Goal: Complete application form

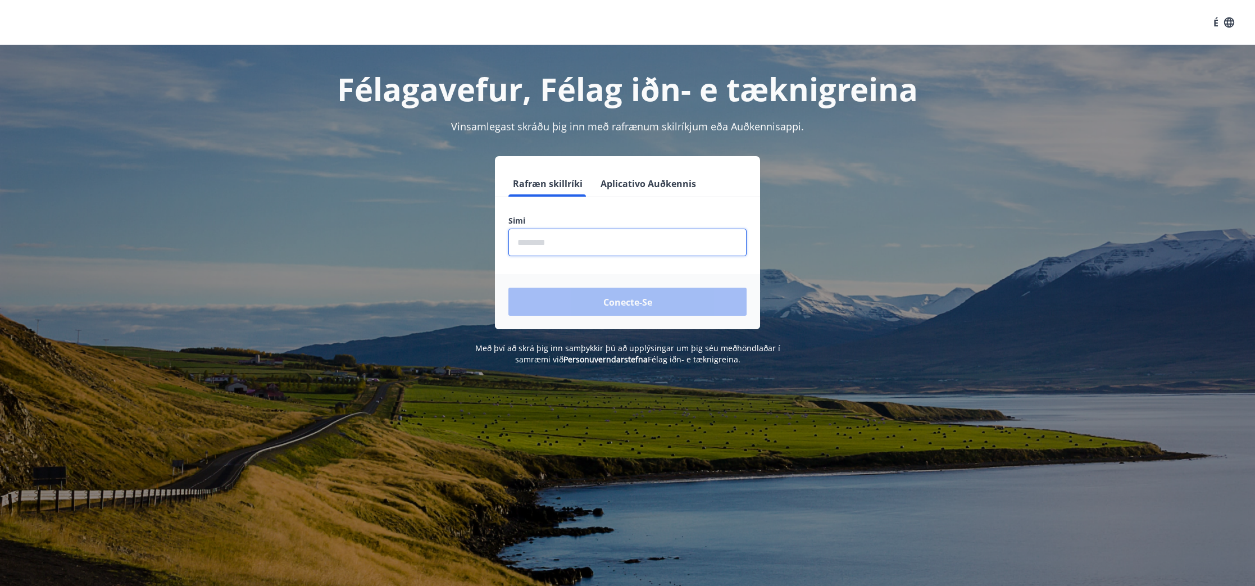
click at [643, 236] on input "phone" at bounding box center [628, 243] width 238 height 28
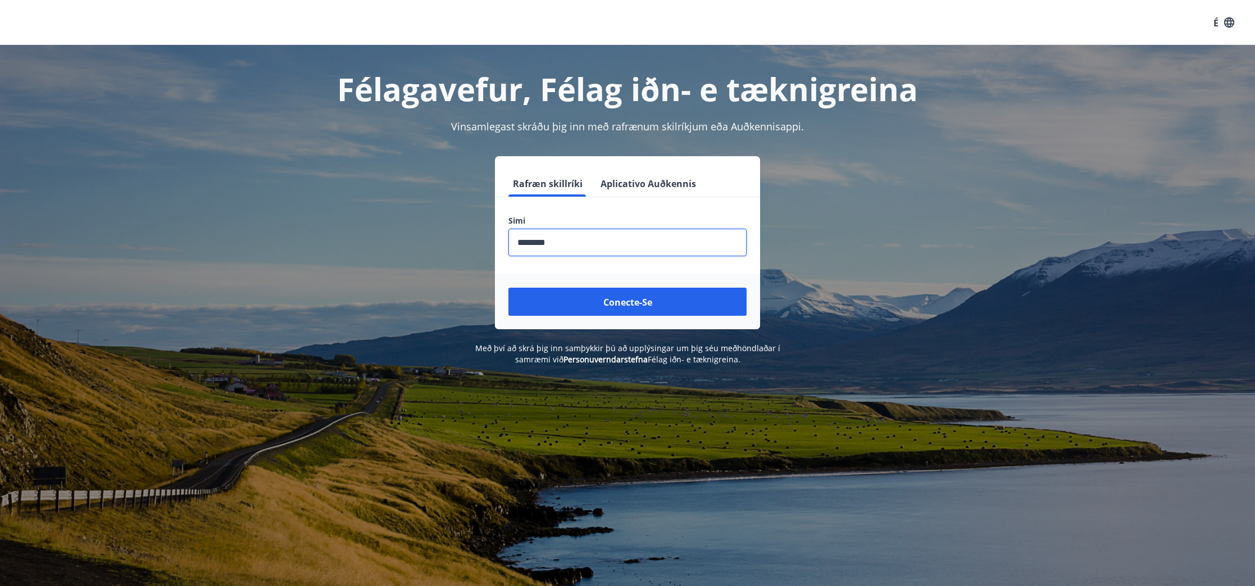
type input "********"
click at [509, 288] on button "Conecte-se" at bounding box center [628, 302] width 238 height 28
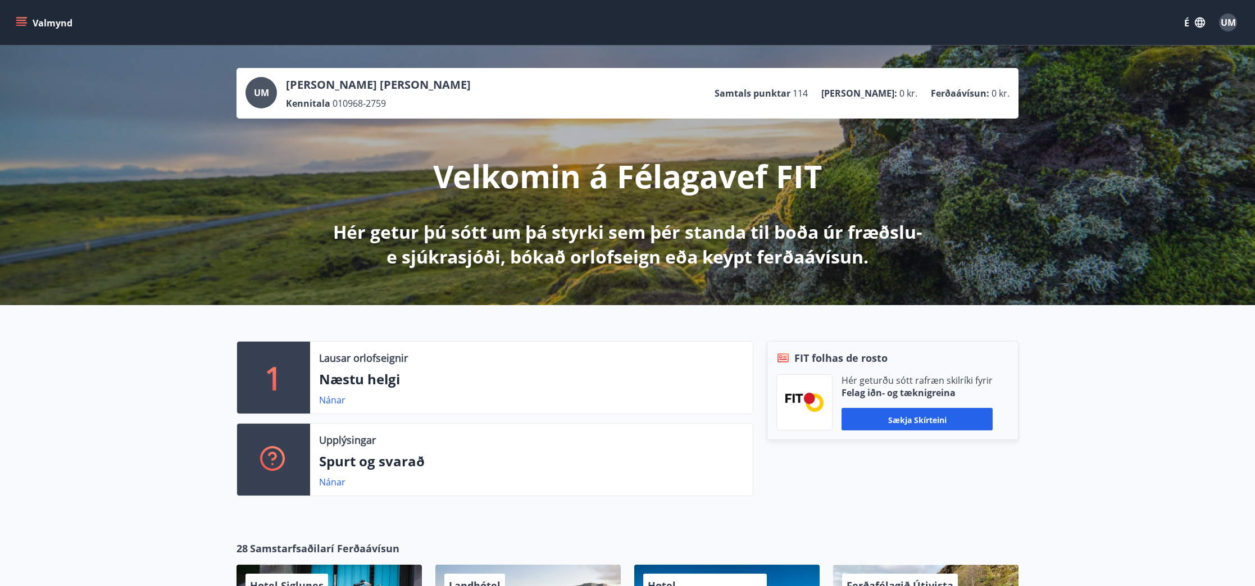
click at [20, 23] on icon "menu" at bounding box center [22, 22] width 12 height 1
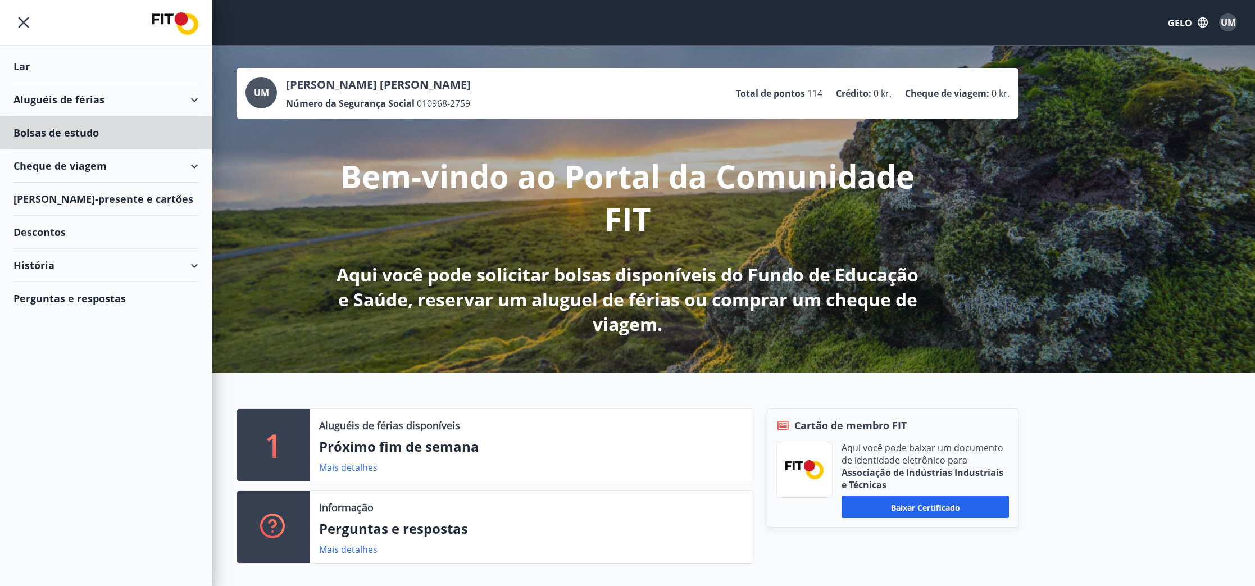
click at [47, 67] on div "Lar" at bounding box center [105, 66] width 185 height 33
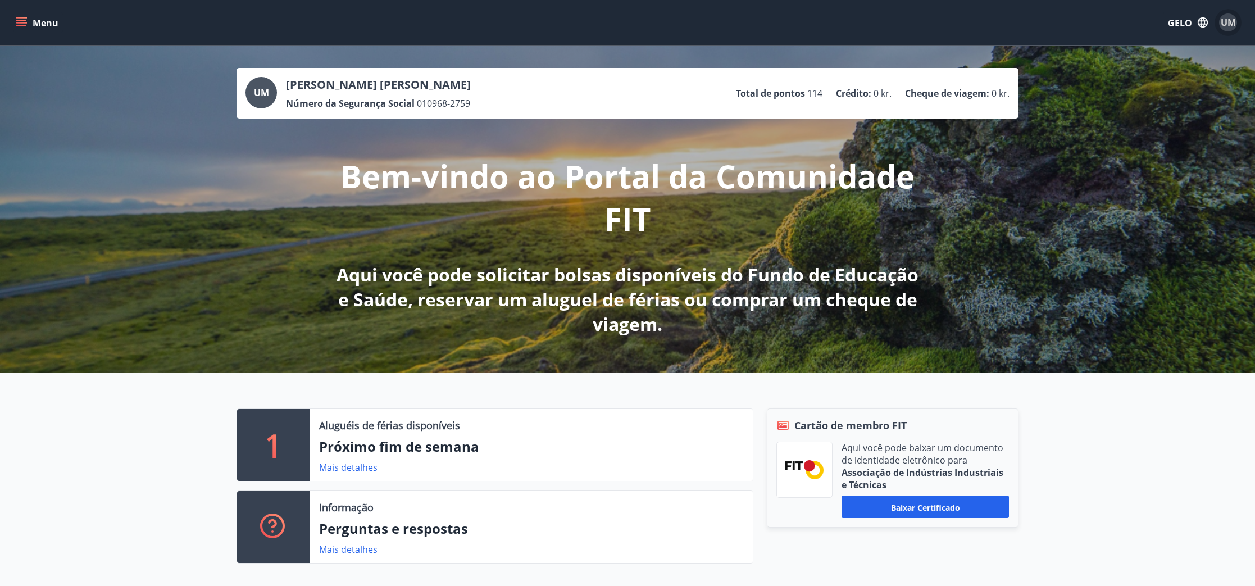
click at [1220, 26] on div "UM" at bounding box center [1228, 22] width 18 height 18
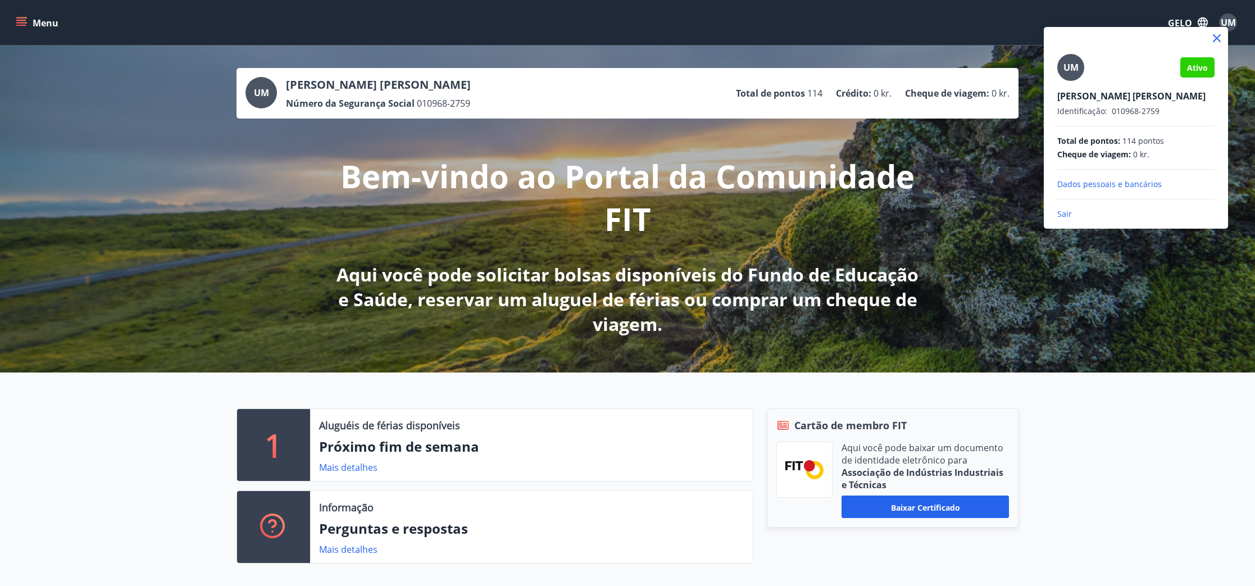
click at [18, 21] on div at bounding box center [627, 293] width 1255 height 586
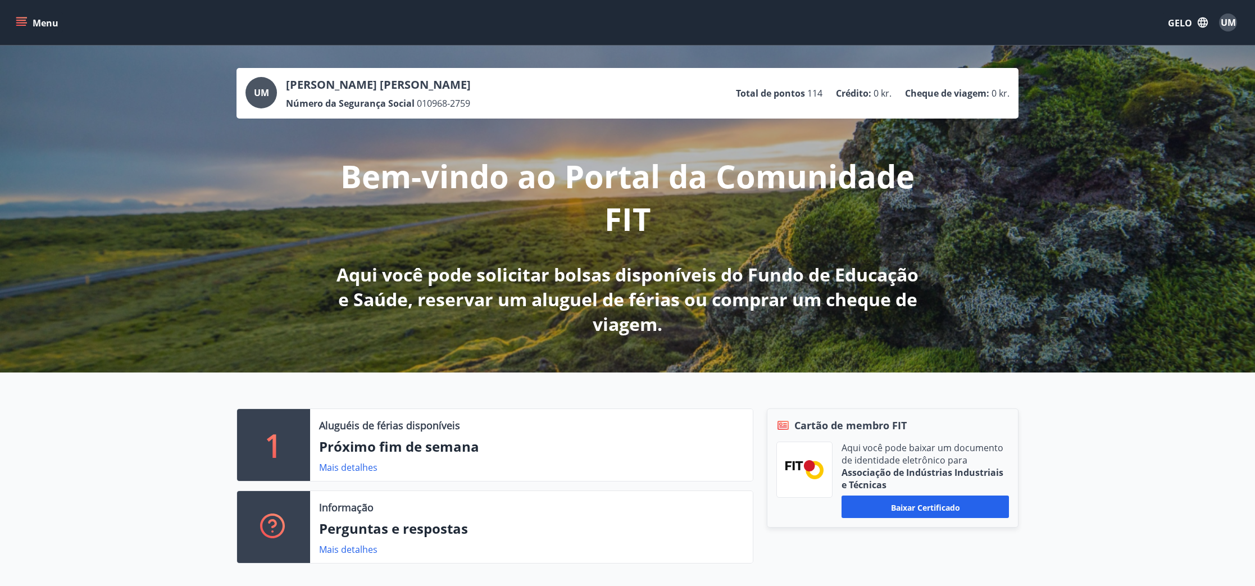
click at [25, 20] on icon "menu" at bounding box center [21, 20] width 10 height 1
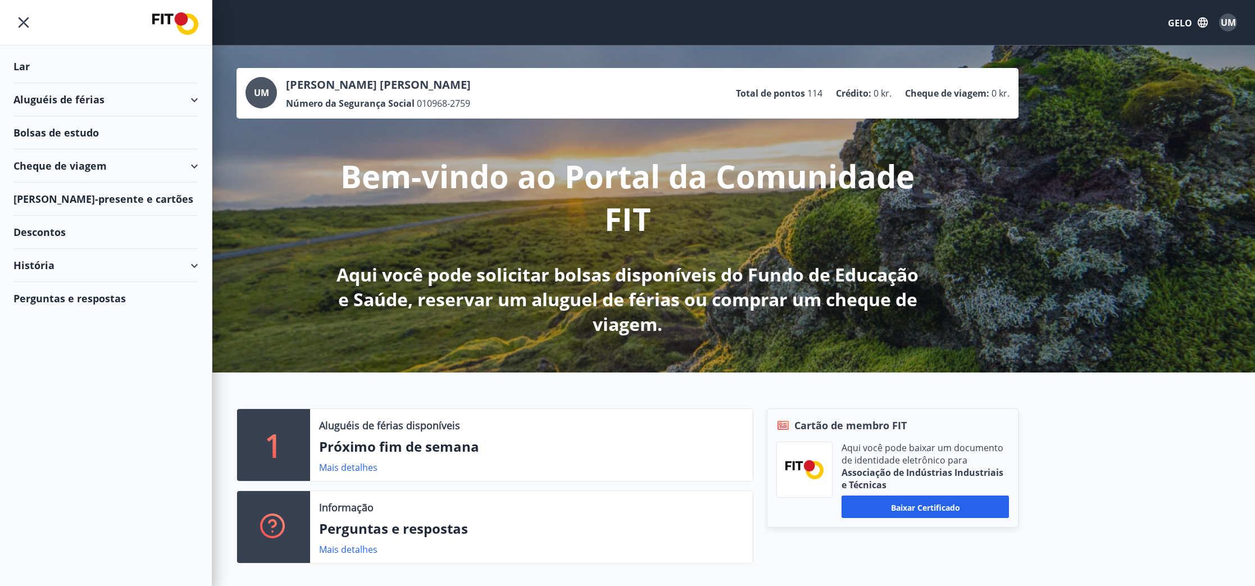
click at [31, 67] on div "Lar" at bounding box center [105, 66] width 185 height 33
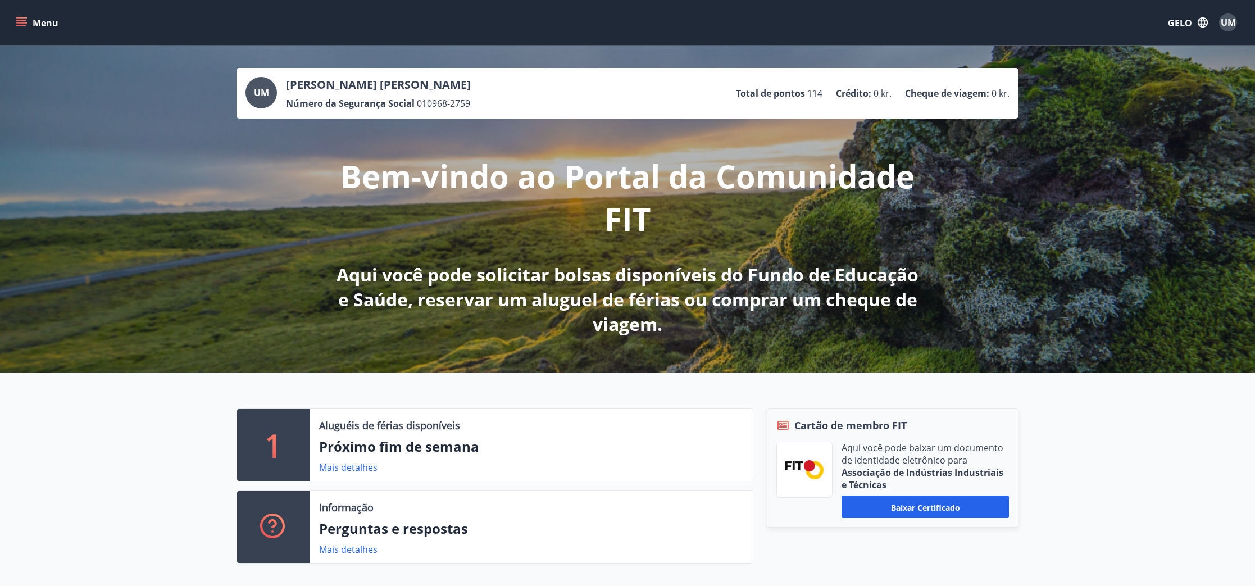
click at [19, 22] on icon "menu" at bounding box center [21, 22] width 11 height 11
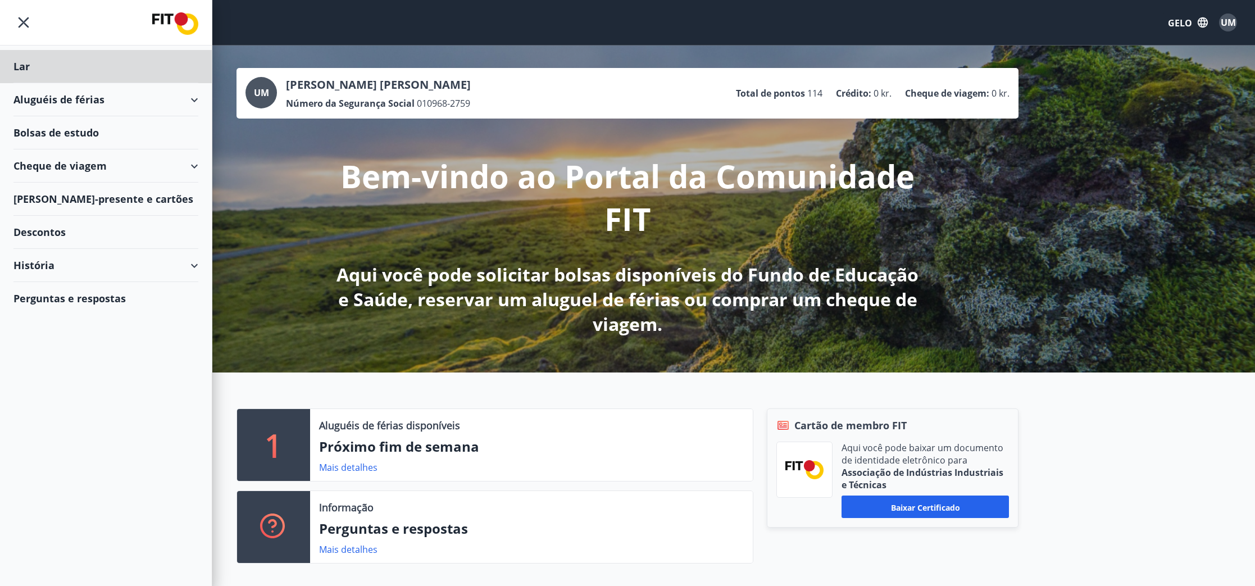
click at [90, 131] on font "Bolsas de estudo" at bounding box center [55, 132] width 85 height 13
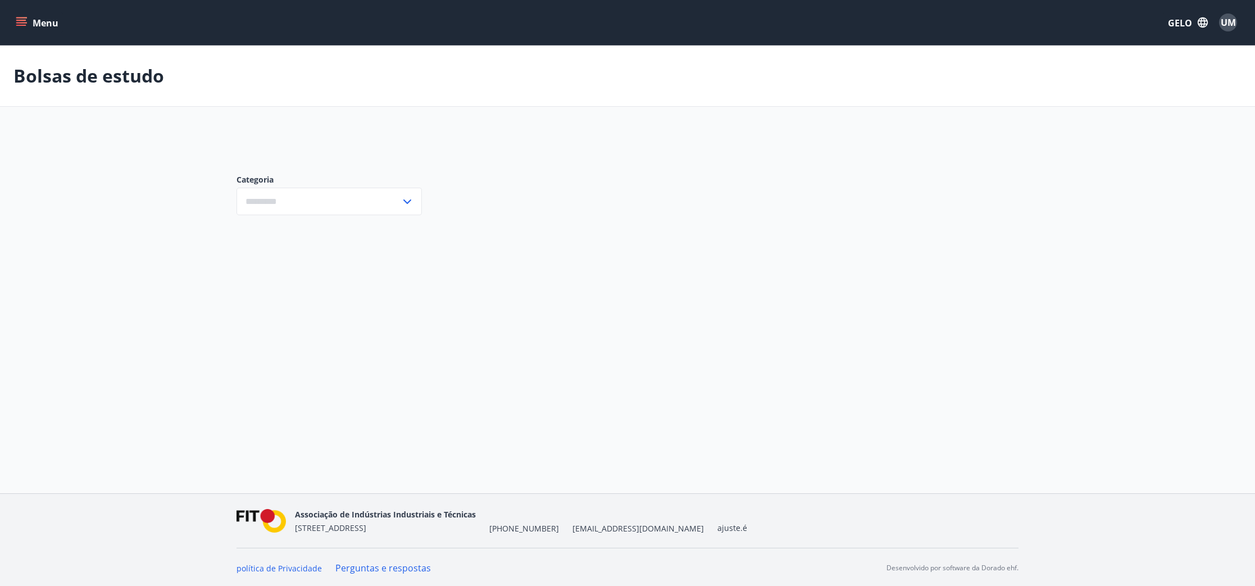
type input "***"
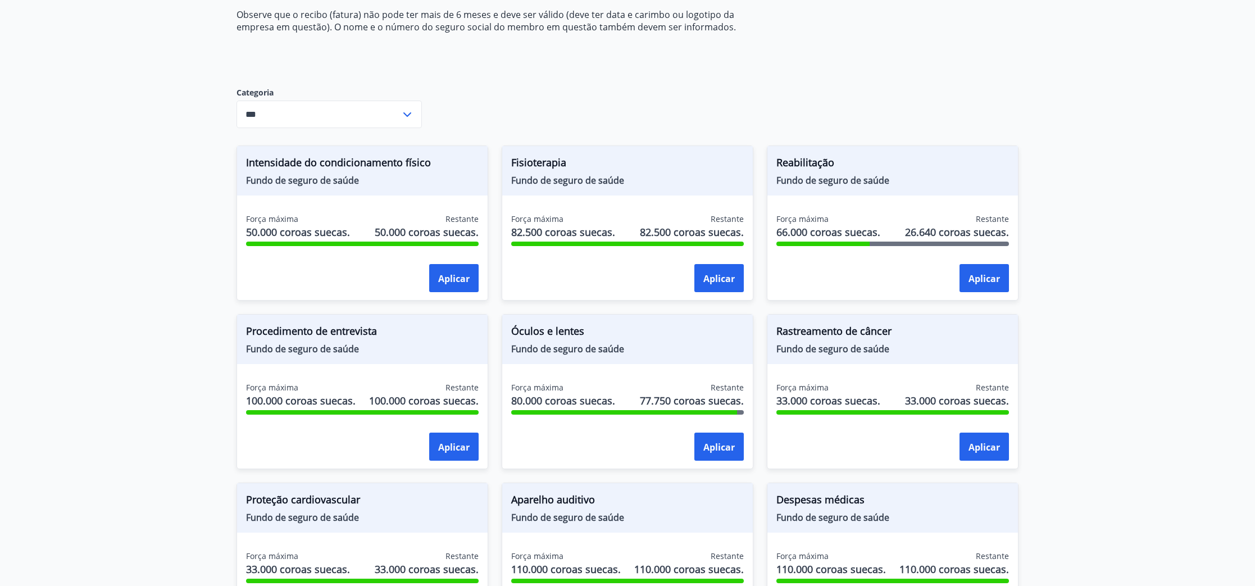
scroll to position [275, 0]
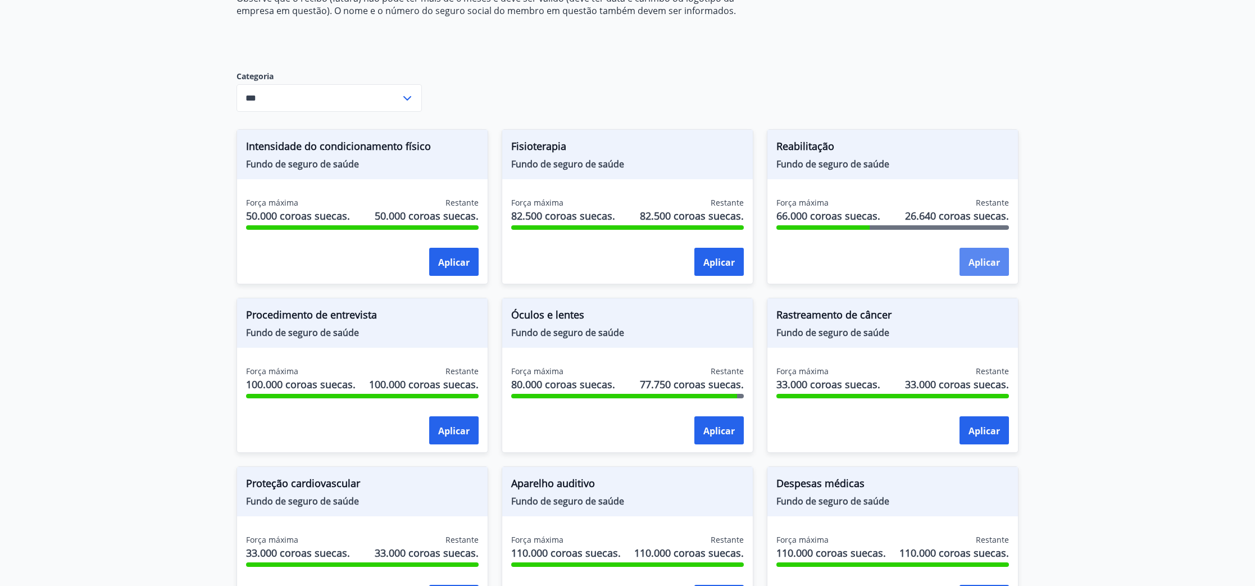
click at [982, 248] on button "Aplicar" at bounding box center [984, 262] width 49 height 28
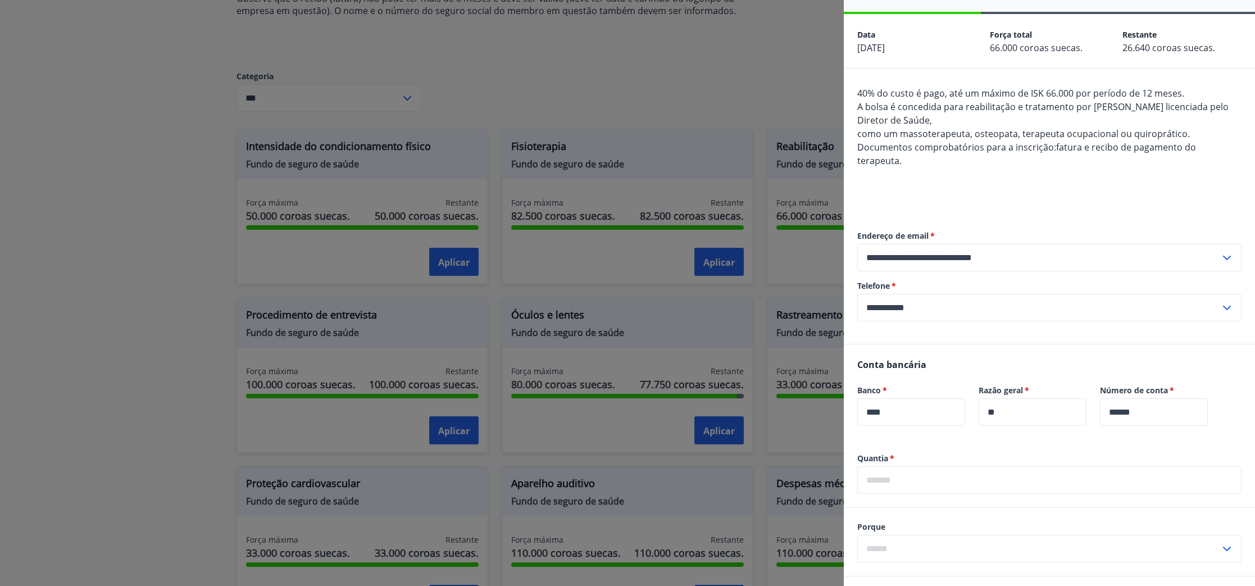
scroll to position [42, 0]
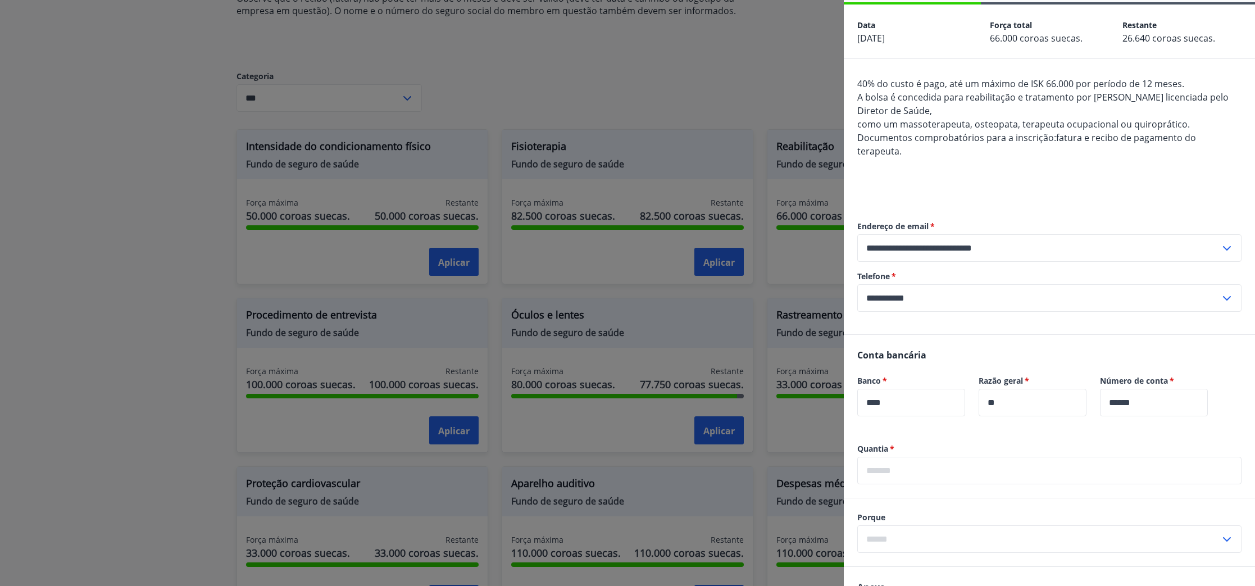
click at [911, 457] on input "text" at bounding box center [1050, 471] width 384 height 28
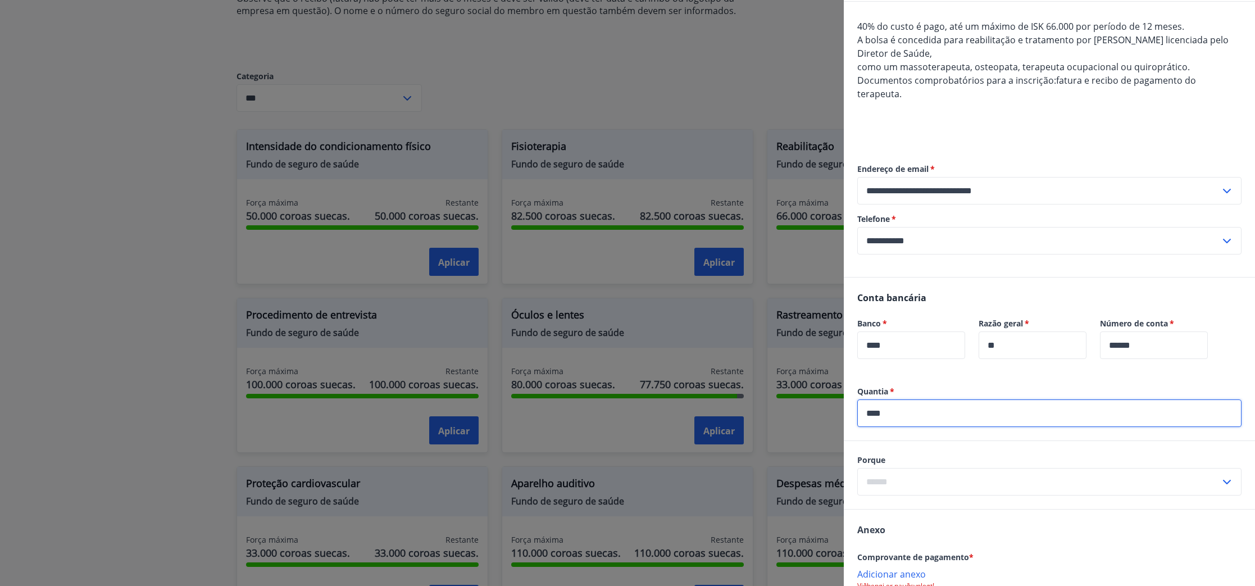
scroll to position [122, 0]
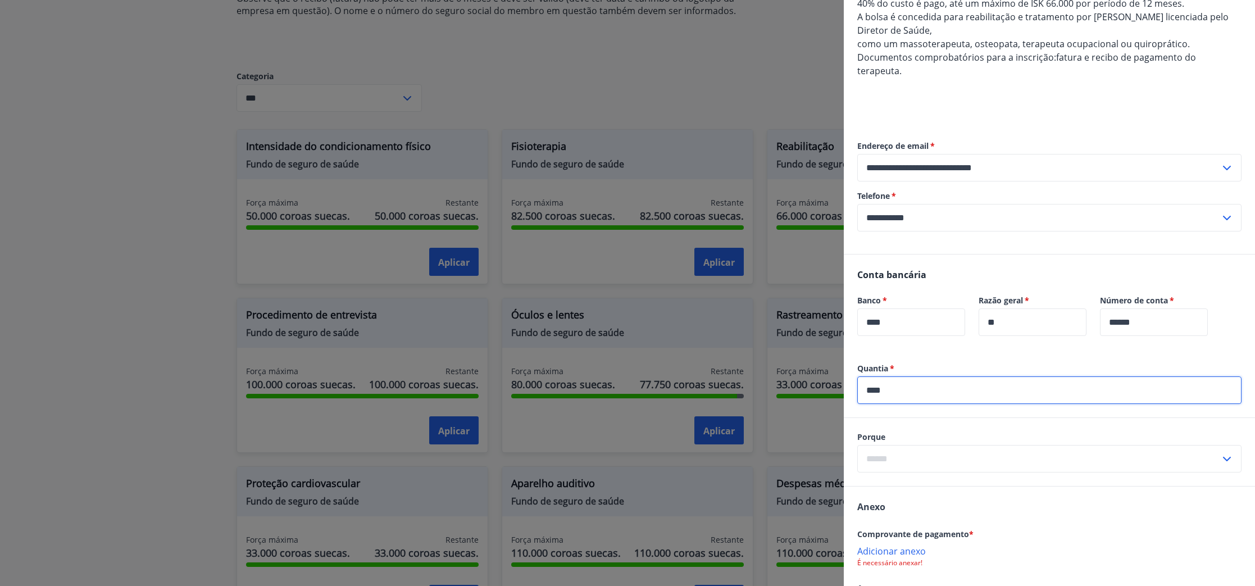
type input "****"
click at [1230, 452] on icon at bounding box center [1227, 458] width 13 height 13
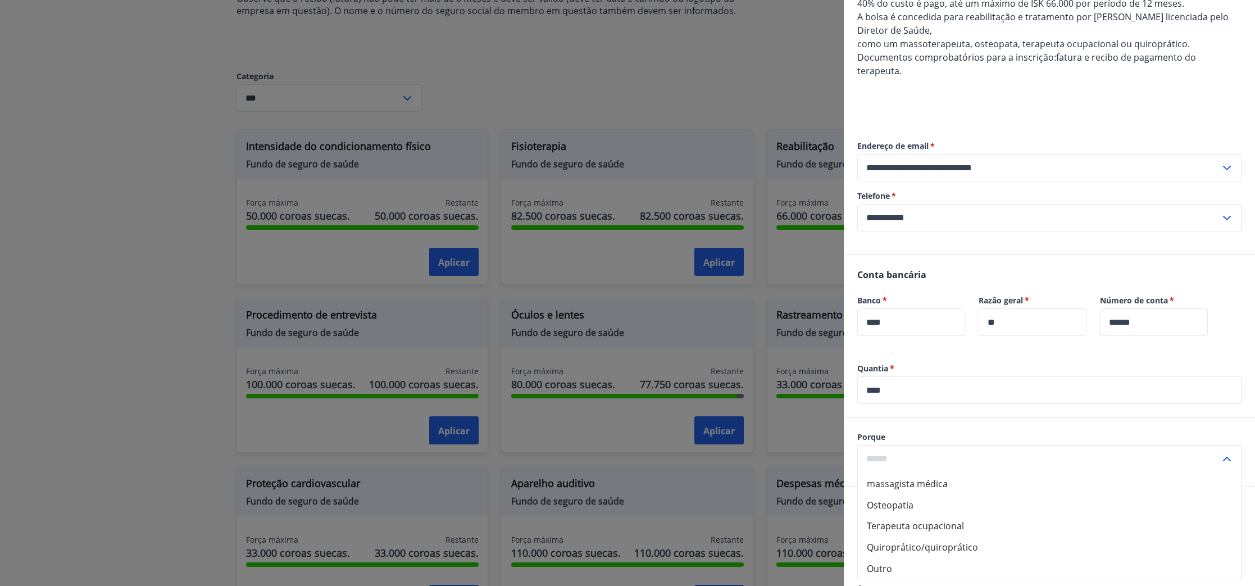
click at [945, 541] on font "Quiroprático/quiroprático" at bounding box center [922, 547] width 111 height 12
type input "**********"
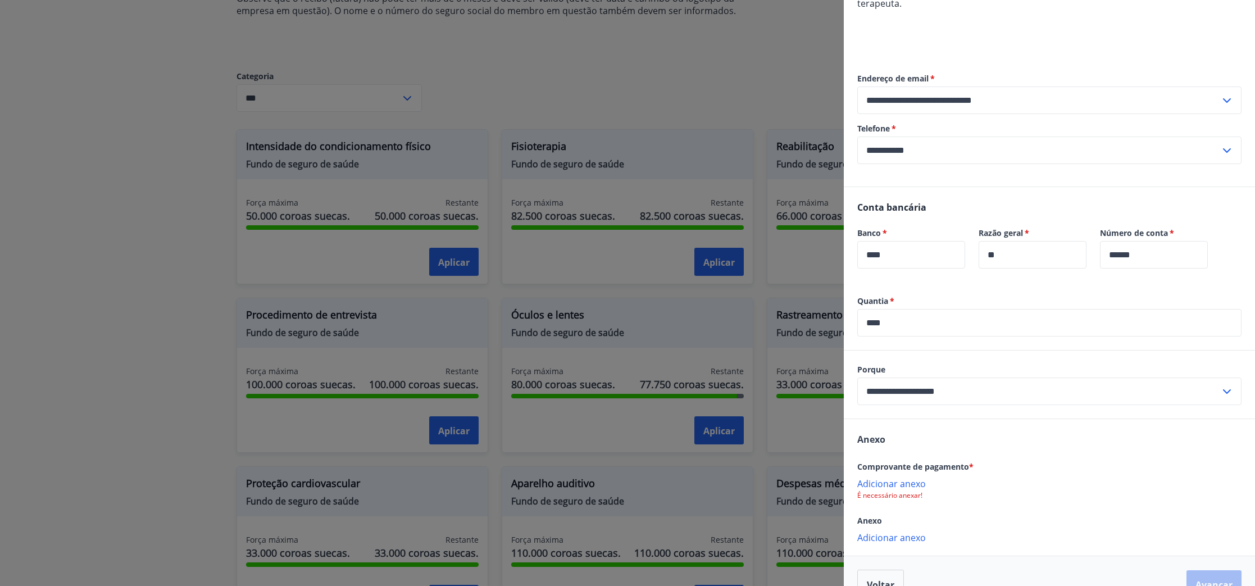
scroll to position [202, 0]
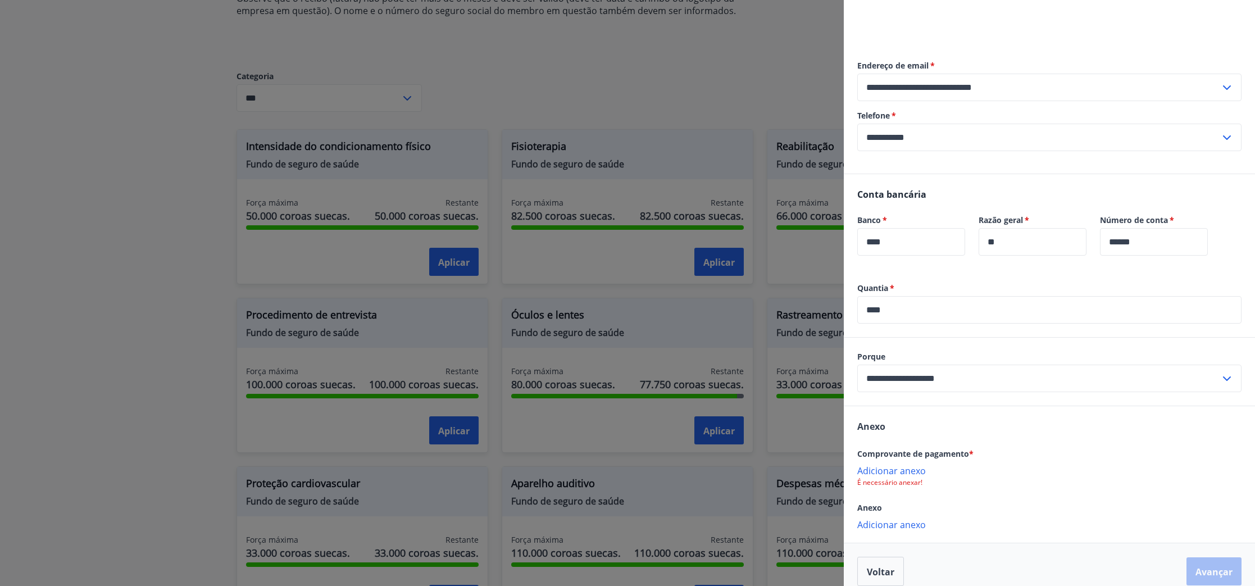
click at [908, 465] on font "Adicionar anexo" at bounding box center [892, 471] width 69 height 12
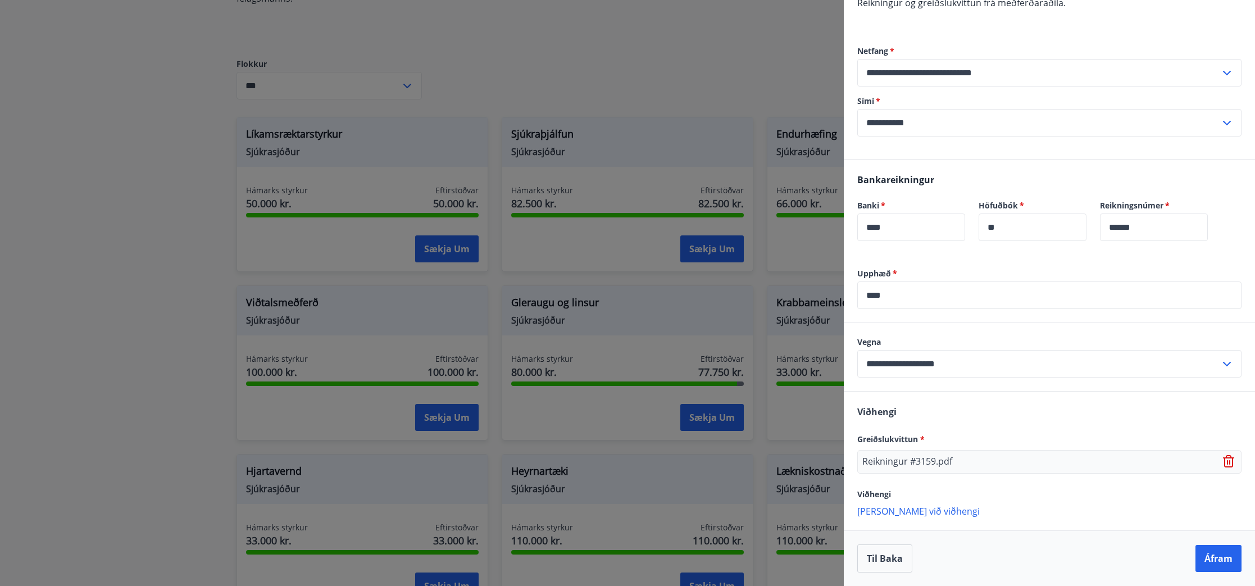
click at [1063, 502] on div "Viðhengi Greiðslukvittun * Reikningur #3159.pdf Viðhengi Bæta við viðhengi {err…" at bounding box center [1049, 461] width 411 height 138
click at [1224, 561] on button "Áfram" at bounding box center [1219, 558] width 46 height 27
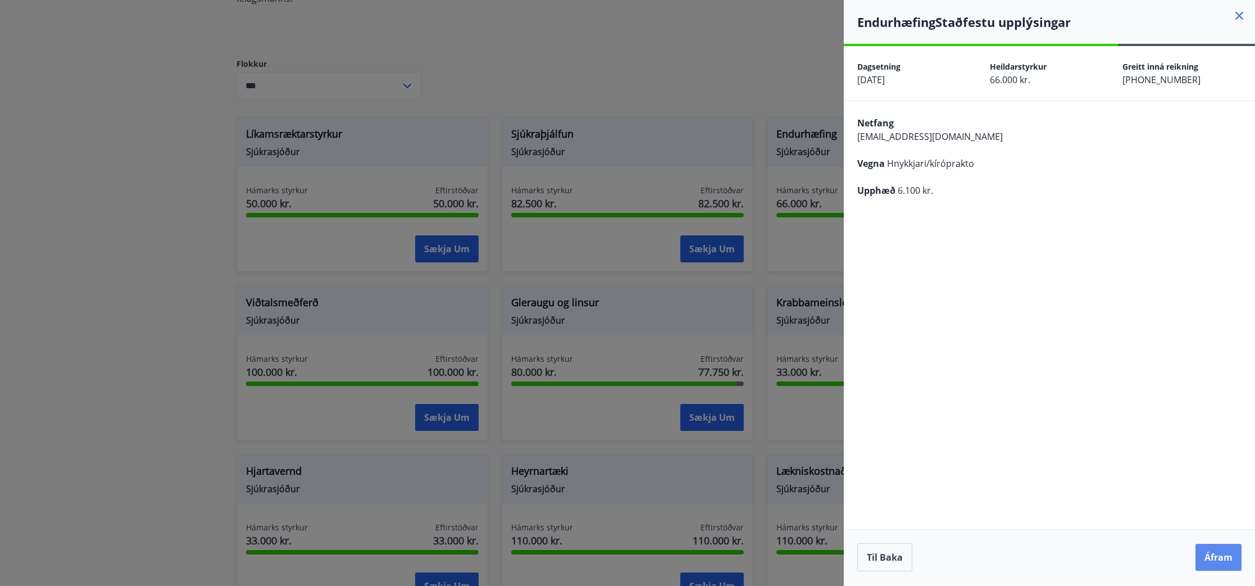
scroll to position [0, 0]
click at [1221, 558] on button "Áfram" at bounding box center [1219, 557] width 46 height 27
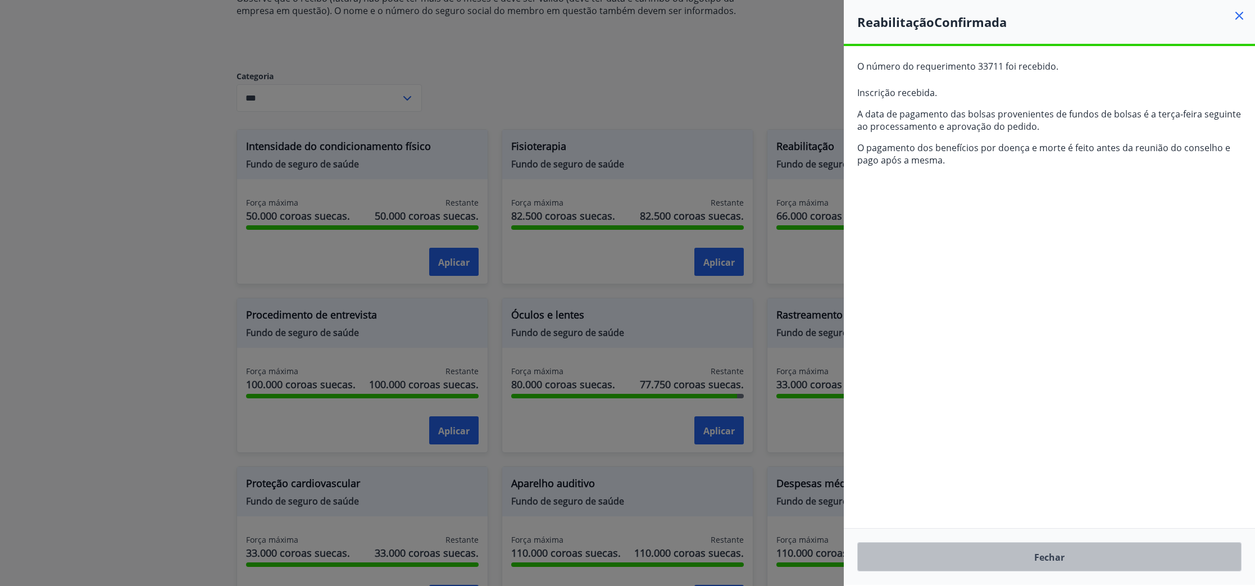
click at [1052, 550] on font "Fechar" at bounding box center [1050, 556] width 30 height 13
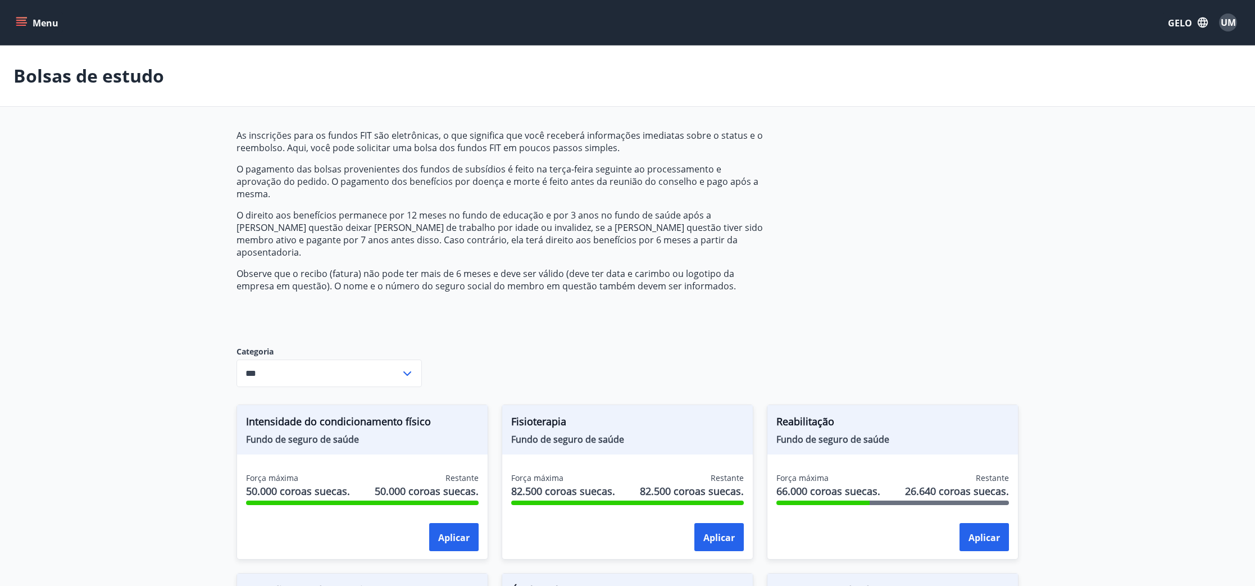
click at [1233, 28] on font "UM" at bounding box center [1228, 22] width 15 height 12
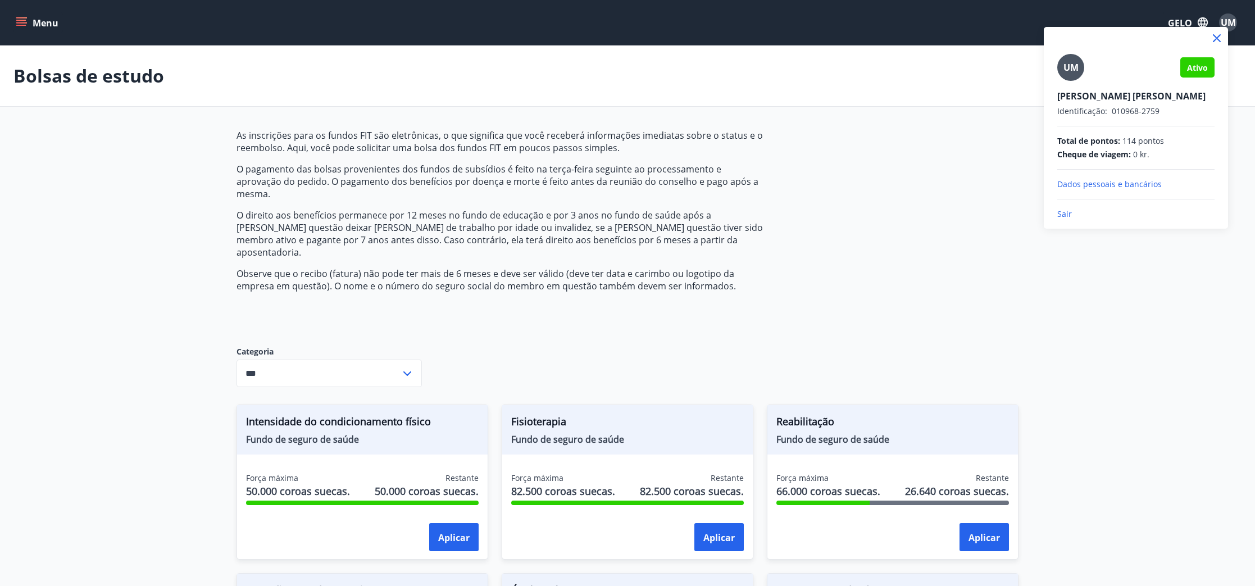
click at [1065, 213] on font "Sair" at bounding box center [1065, 213] width 15 height 11
